Goal: Task Accomplishment & Management: Use online tool/utility

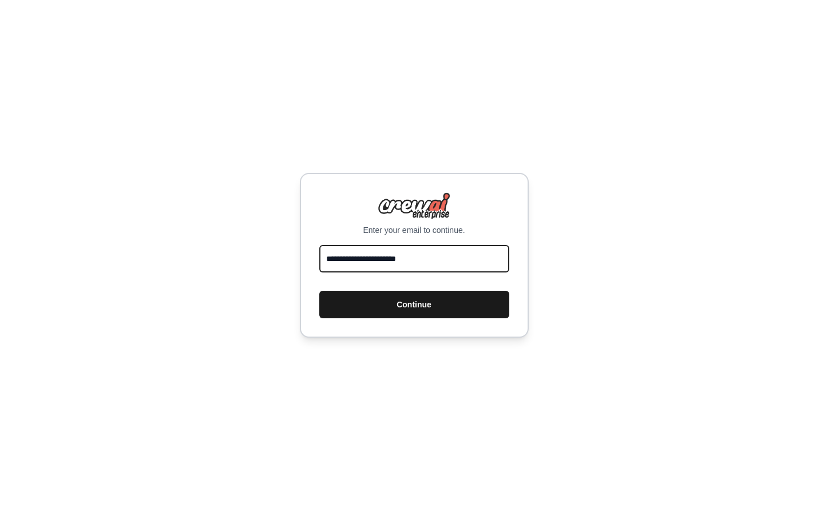
type input "**********"
click at [411, 293] on button "Continue" at bounding box center [414, 304] width 190 height 27
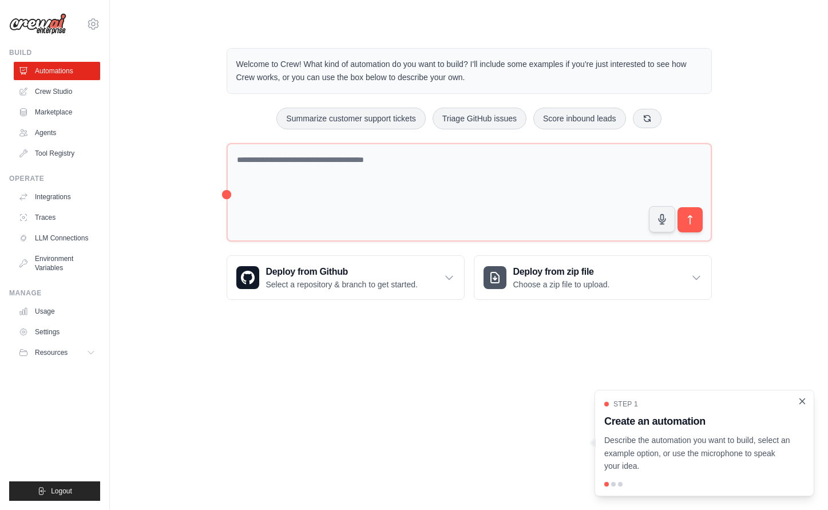
click at [800, 406] on icon "Close walkthrough" at bounding box center [802, 401] width 10 height 10
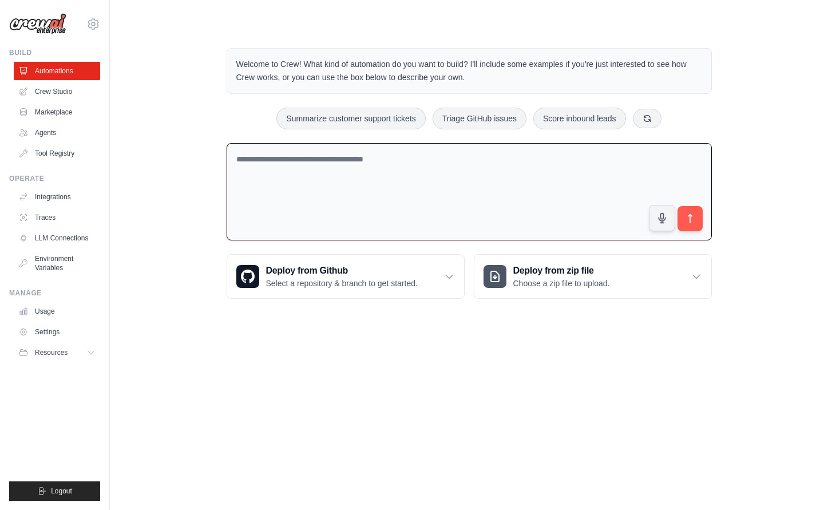
click at [403, 159] on textarea at bounding box center [468, 192] width 485 height 98
type textarea "**********"
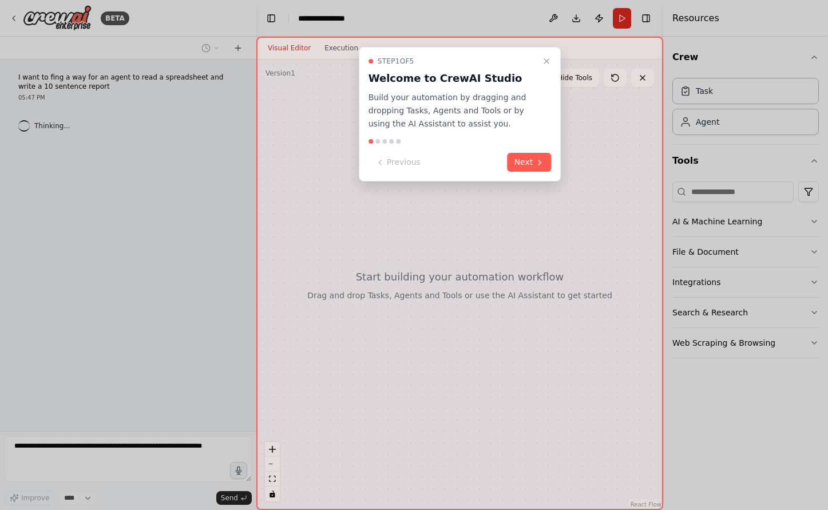
click at [548, 53] on div "Step 1 of 5 Welcome to CrewAI Studio Build your automation by dragging and drop…" at bounding box center [460, 114] width 202 height 134
click at [545, 63] on icon "Close walkthrough" at bounding box center [546, 61] width 9 height 9
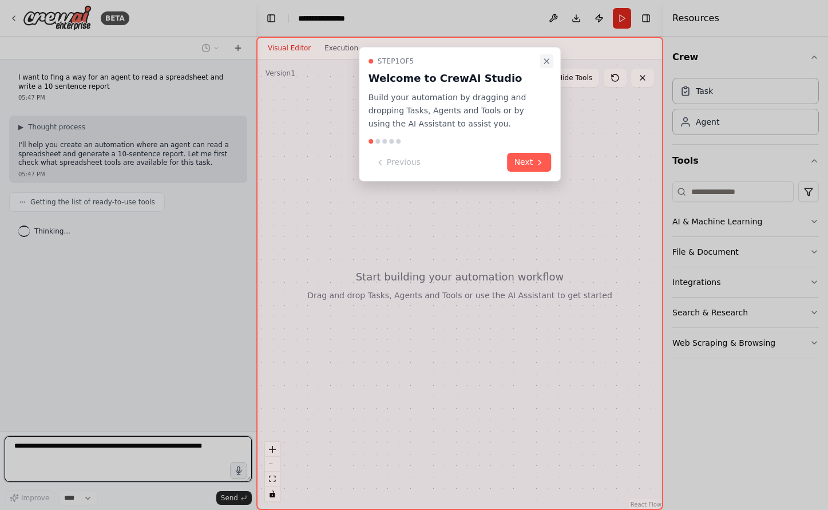
click at [543, 62] on icon "Close walkthrough" at bounding box center [546, 61] width 9 height 9
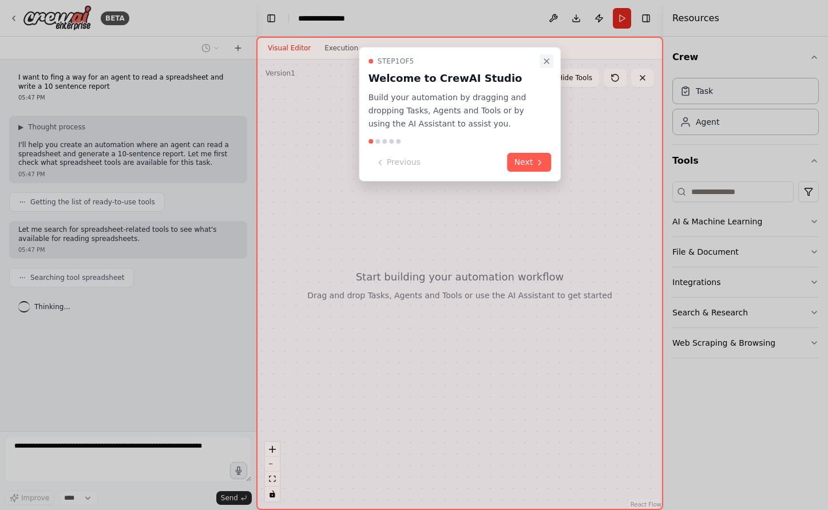
click at [550, 59] on icon "Close walkthrough" at bounding box center [546, 61] width 9 height 9
click at [531, 161] on button "Next" at bounding box center [529, 162] width 44 height 19
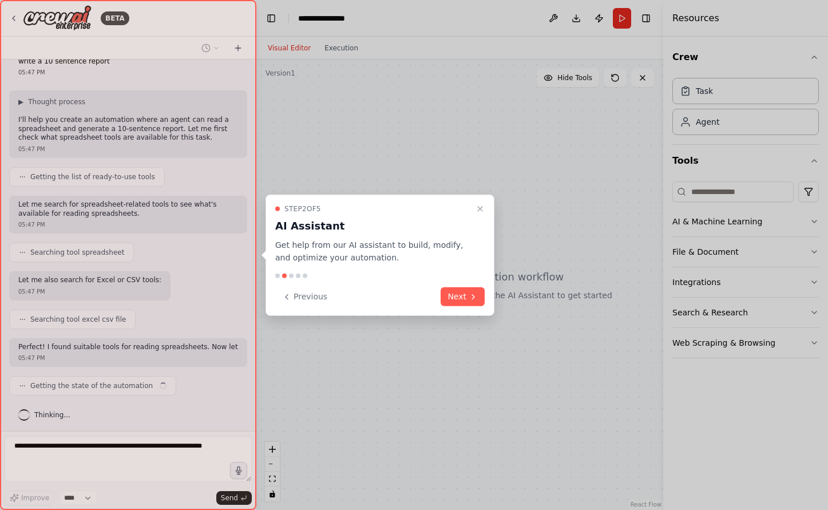
scroll to position [34, 0]
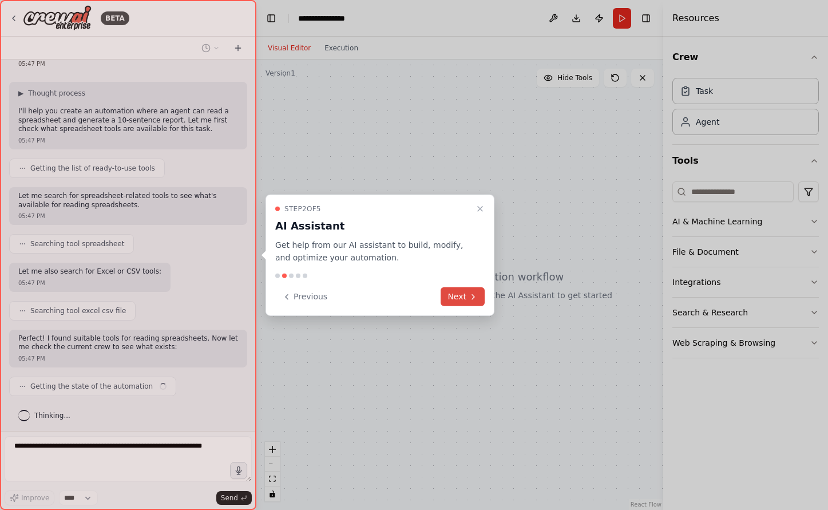
click at [455, 301] on button "Next" at bounding box center [462, 296] width 44 height 19
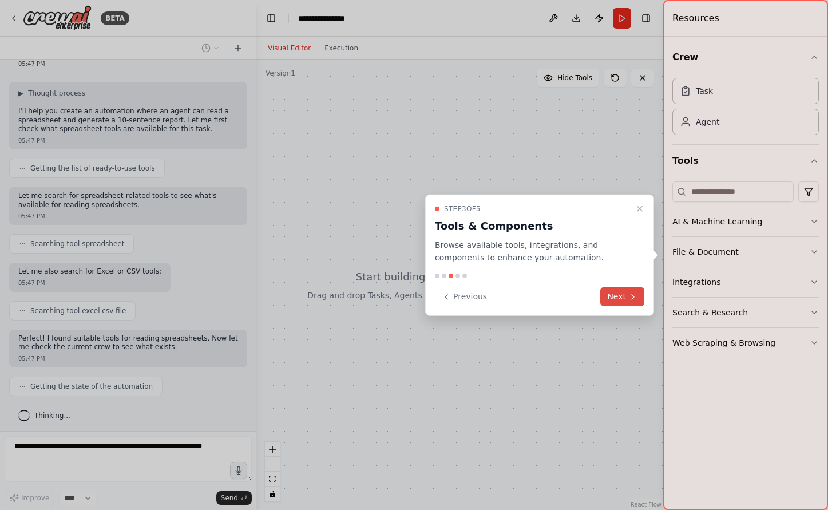
click at [618, 301] on button "Next" at bounding box center [622, 296] width 44 height 19
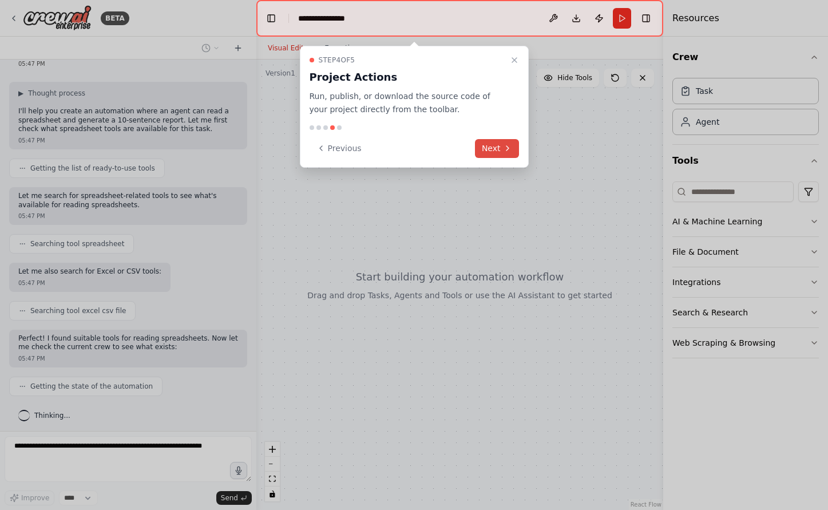
click at [498, 144] on button "Next" at bounding box center [497, 148] width 44 height 19
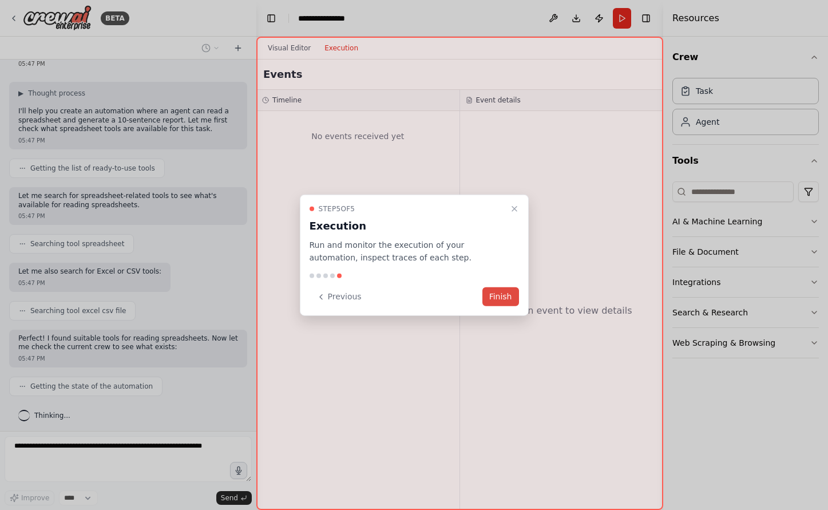
click at [499, 297] on button "Finish" at bounding box center [500, 296] width 37 height 19
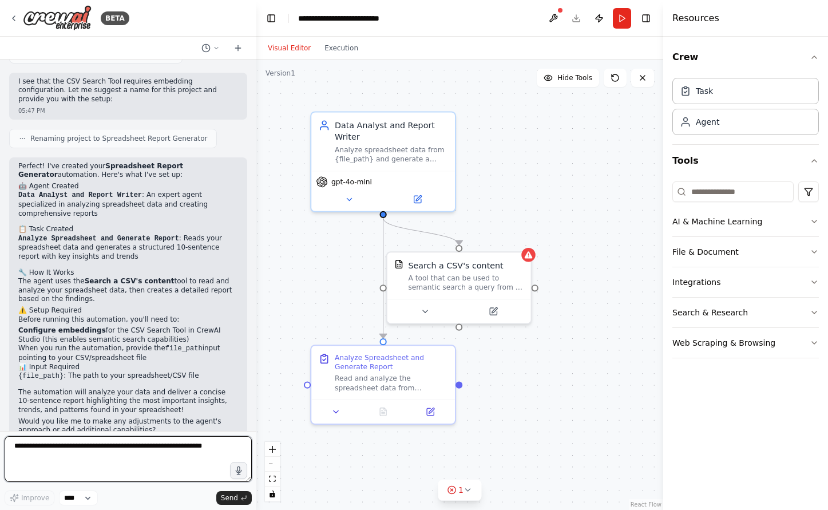
scroll to position [649, 0]
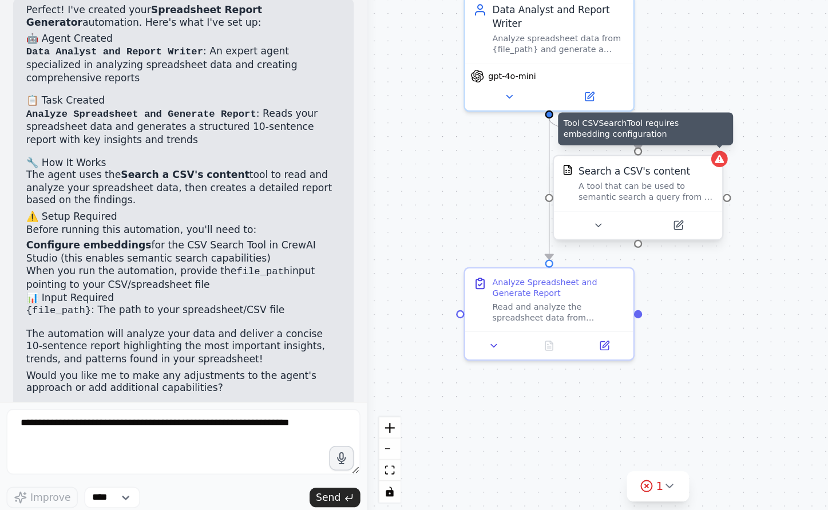
click at [504, 259] on icon at bounding box center [502, 262] width 6 height 6
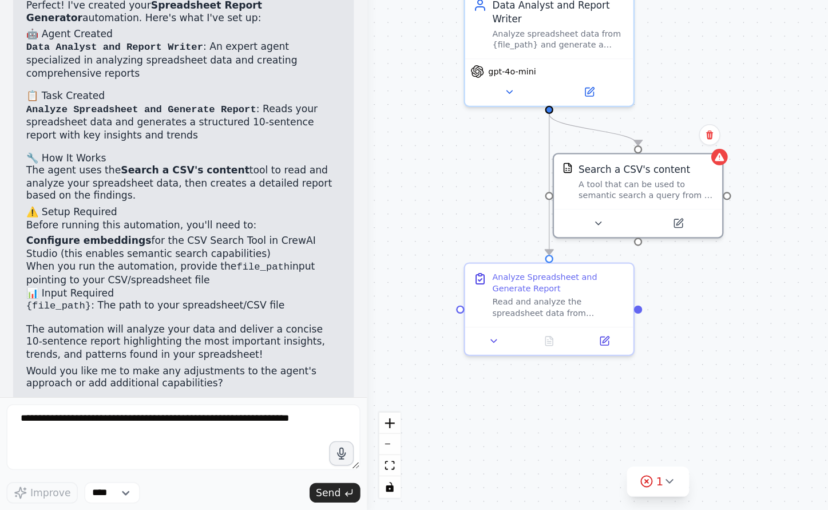
scroll to position [0, 0]
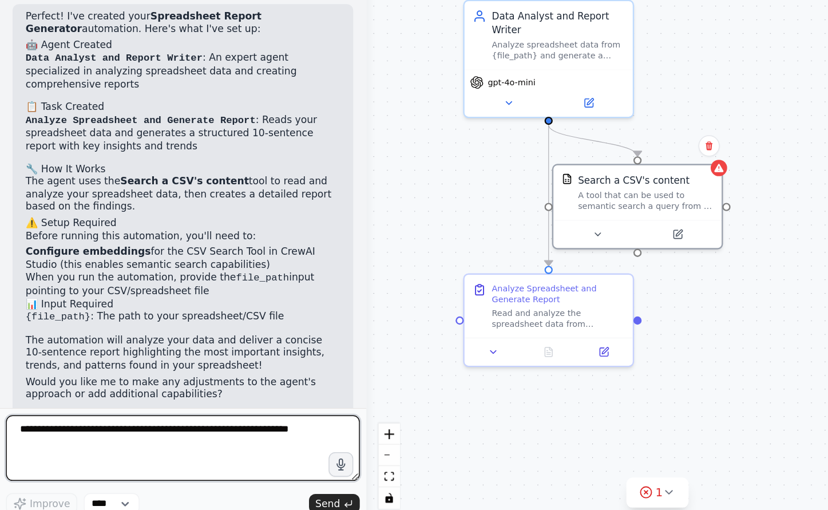
click at [90, 436] on textarea at bounding box center [128, 459] width 247 height 46
type textarea "**********"
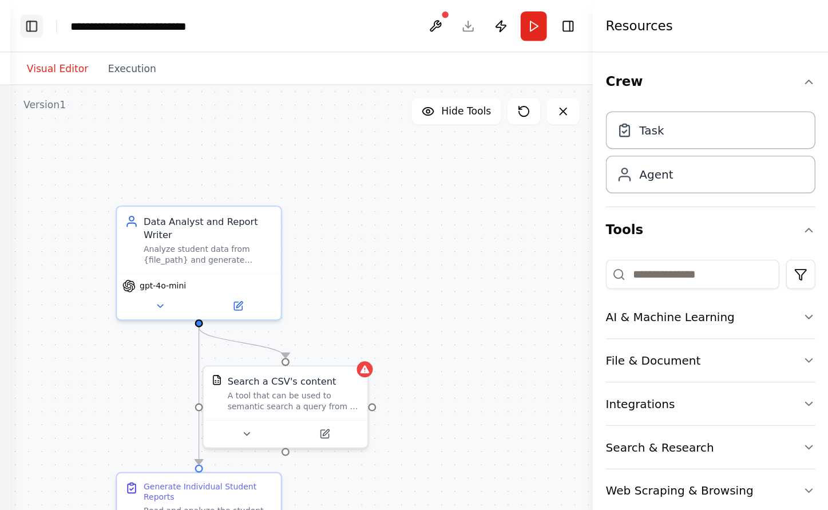
click at [263, 14] on button "Toggle Left Sidebar" at bounding box center [271, 18] width 16 height 16
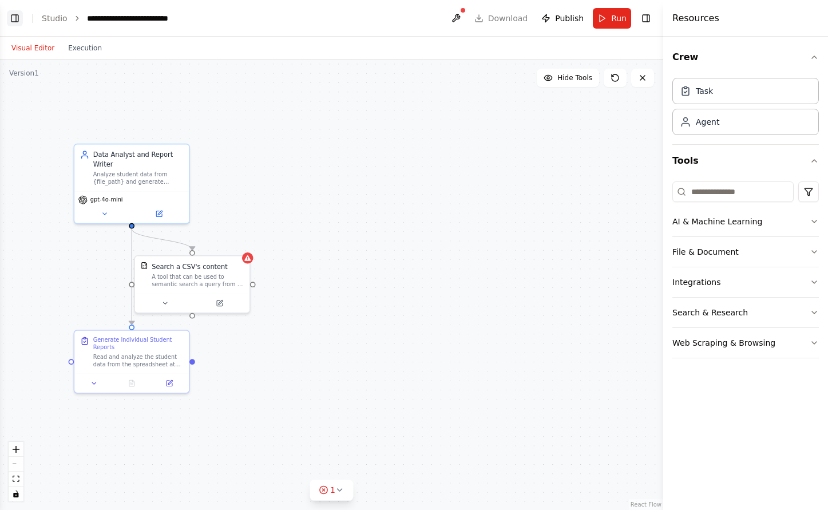
click at [15, 15] on button "Toggle Left Sidebar" at bounding box center [15, 18] width 16 height 16
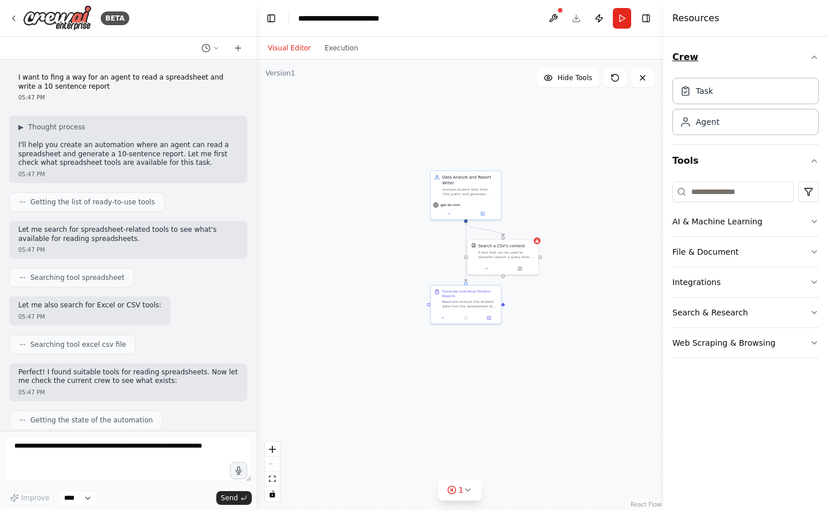
click at [813, 60] on icon "button" at bounding box center [813, 57] width 9 height 9
